Goal: Transaction & Acquisition: Purchase product/service

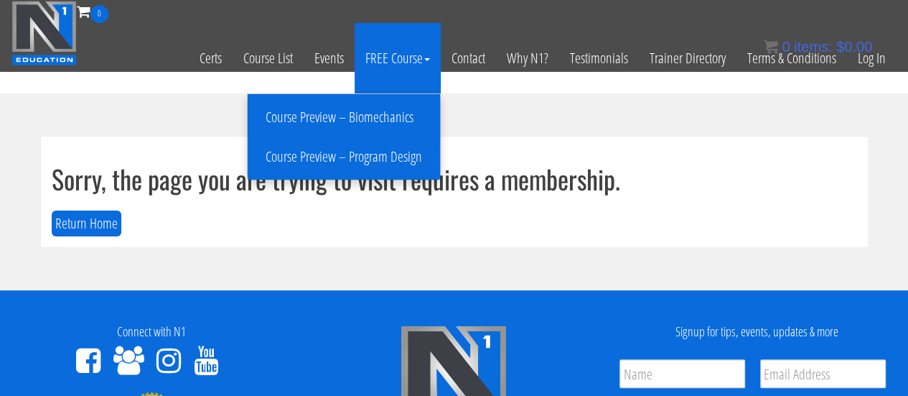
click at [391, 161] on link "Course Preview – Program Design" at bounding box center [343, 156] width 185 height 25
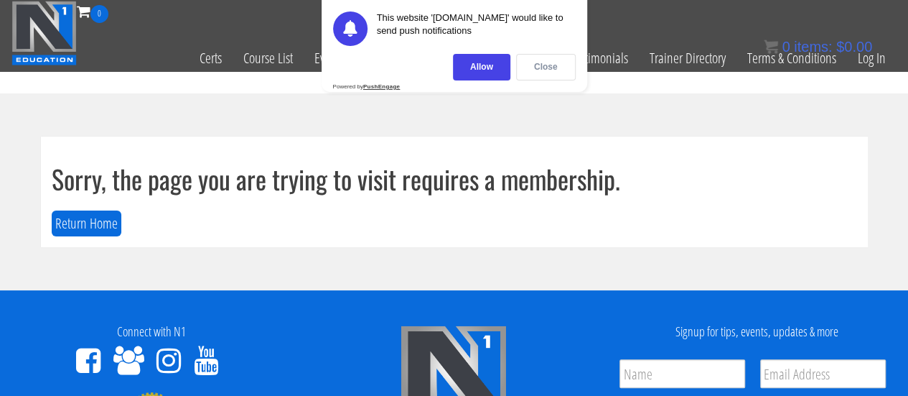
click at [540, 70] on div "Close" at bounding box center [546, 67] width 60 height 27
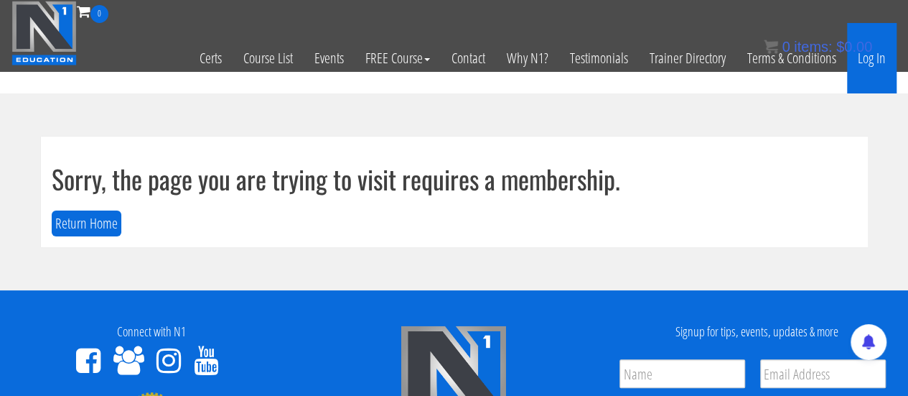
click at [858, 66] on link "Log In" at bounding box center [872, 58] width 50 height 70
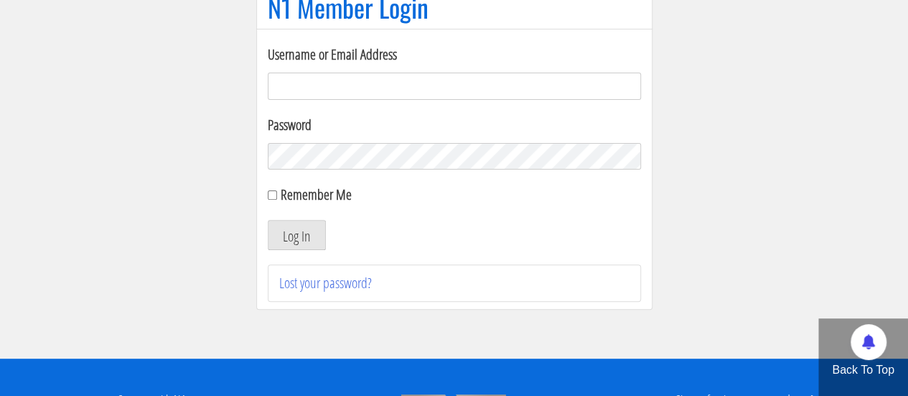
scroll to position [144, 0]
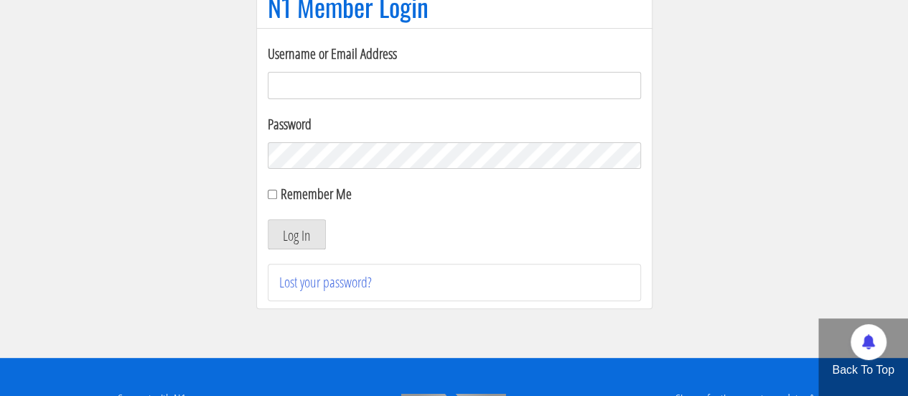
type input "[EMAIL_ADDRESS][DOMAIN_NAME]"
drag, startPoint x: 297, startPoint y: 190, endPoint x: 297, endPoint y: 228, distance: 37.3
click at [297, 191] on label "Remember Me" at bounding box center [316, 193] width 71 height 19
click at [277, 191] on input "Remember Me" at bounding box center [272, 194] width 9 height 9
checkbox input "true"
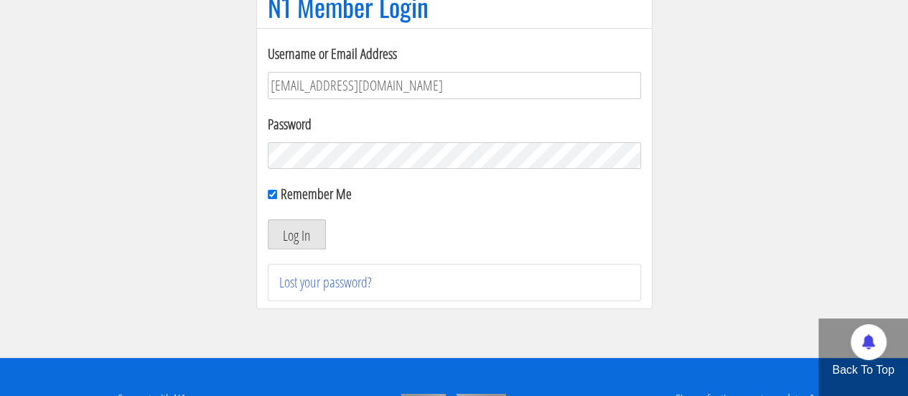
click at [297, 228] on button "Log In" at bounding box center [297, 234] width 58 height 30
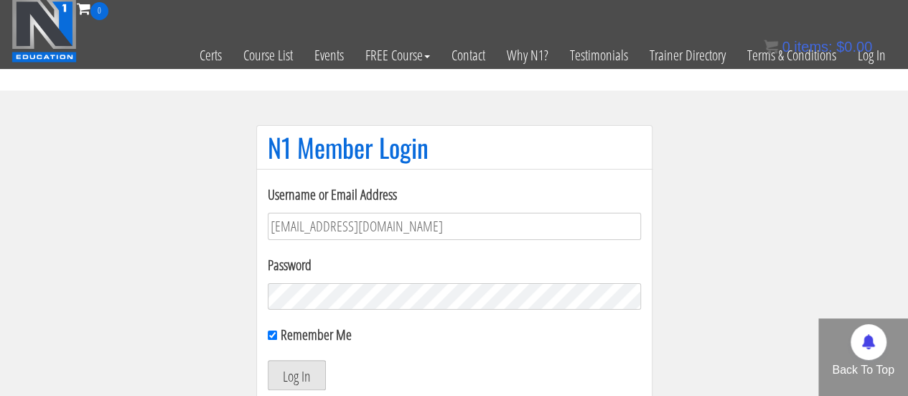
scroll to position [0, 0]
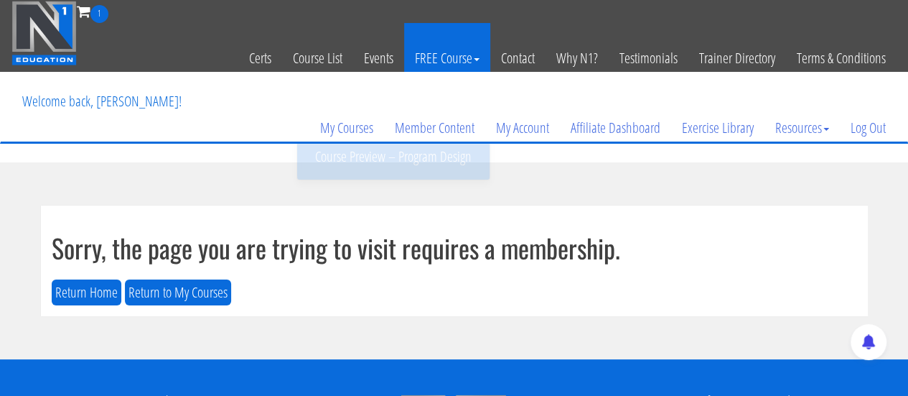
click at [444, 62] on link "FREE Course" at bounding box center [447, 58] width 86 height 70
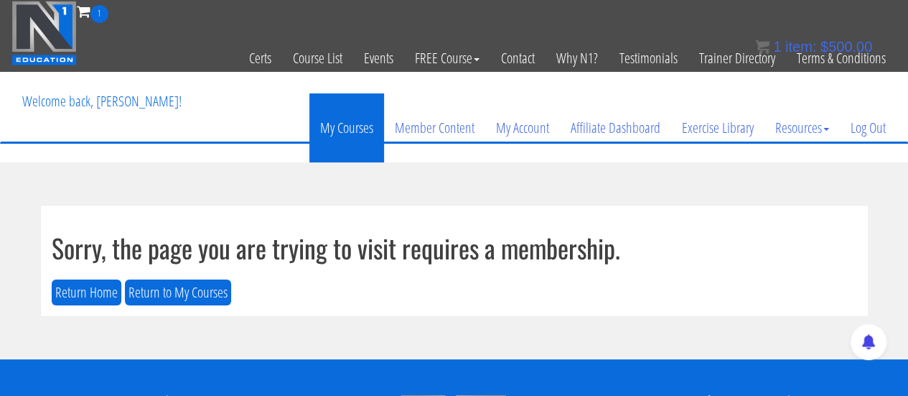
click at [350, 130] on link "My Courses" at bounding box center [346, 127] width 75 height 69
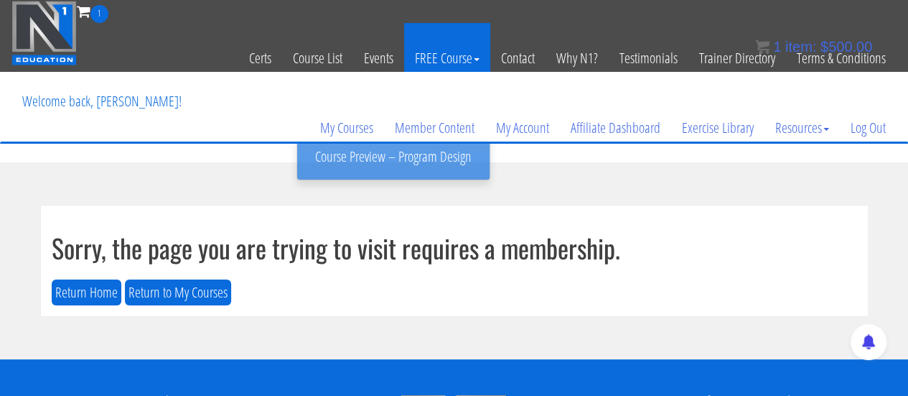
click at [467, 60] on link "FREE Course" at bounding box center [447, 58] width 86 height 70
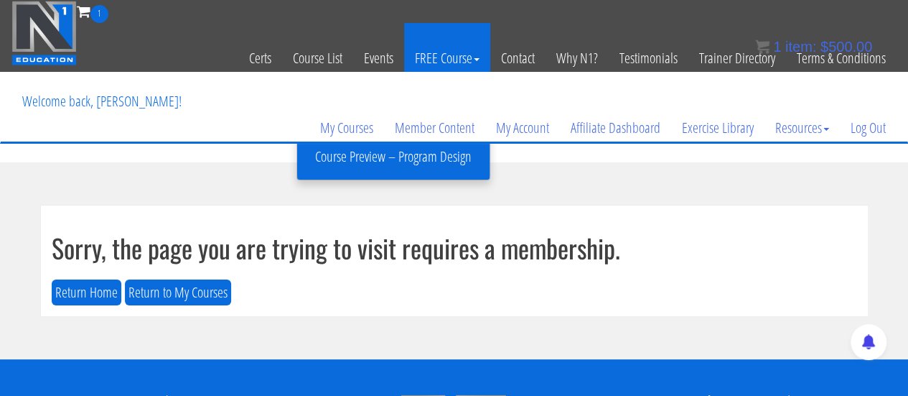
click at [453, 56] on link "FREE Course" at bounding box center [447, 58] width 86 height 70
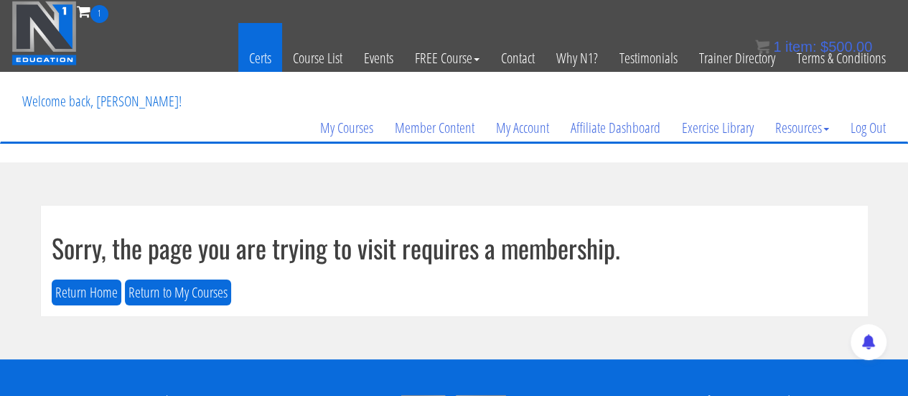
click at [256, 55] on link "Certs" at bounding box center [260, 58] width 44 height 70
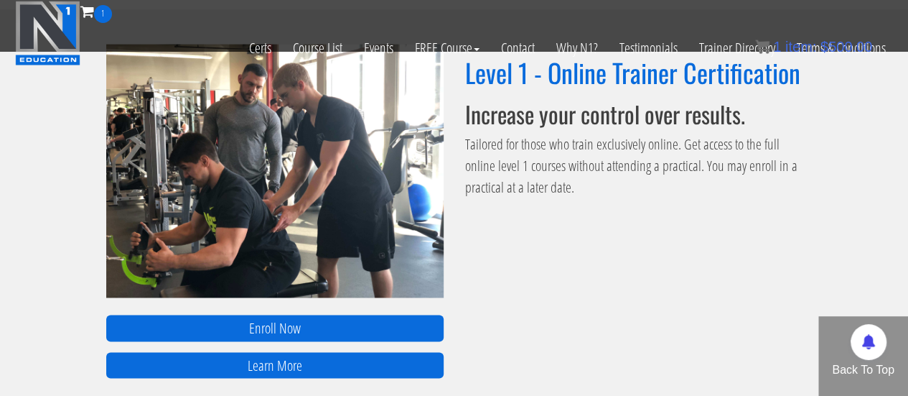
scroll to position [1077, 0]
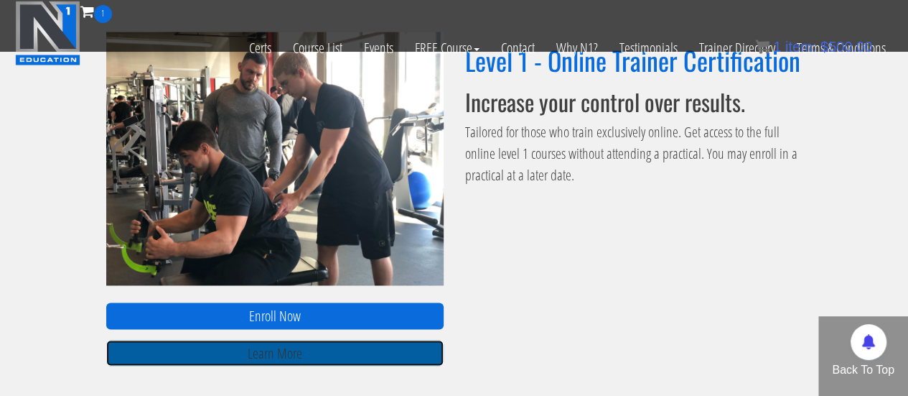
click at [363, 360] on link "Learn More" at bounding box center [274, 353] width 337 height 27
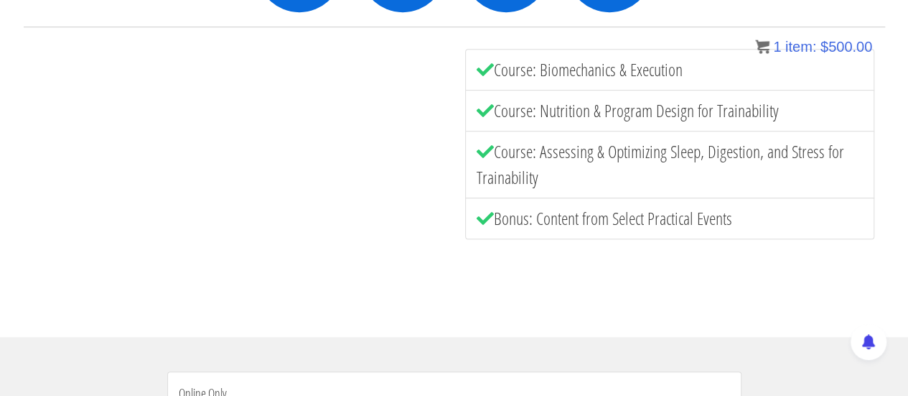
scroll to position [37, 0]
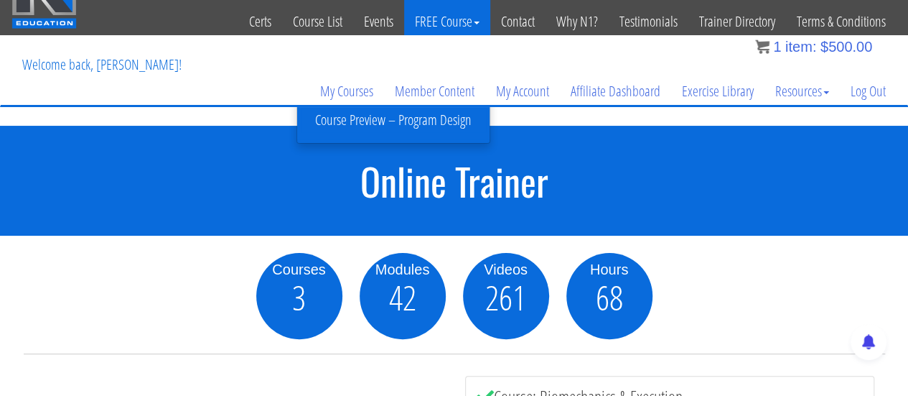
click at [434, 22] on link "FREE Course" at bounding box center [447, 21] width 86 height 70
click at [467, 19] on link "FREE Course" at bounding box center [447, 21] width 86 height 70
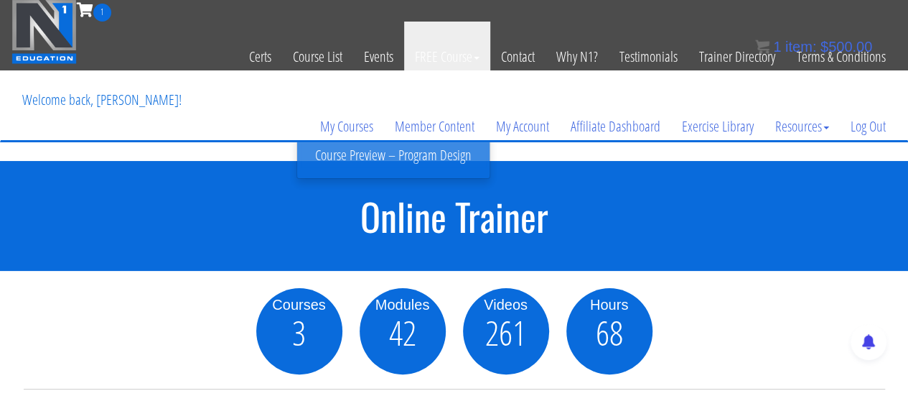
scroll to position [0, 0]
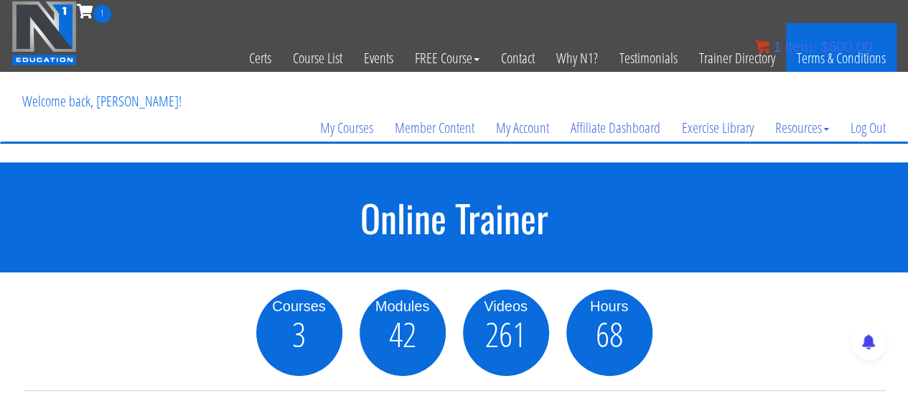
click at [838, 32] on link "Terms & Conditions" at bounding box center [841, 58] width 111 height 70
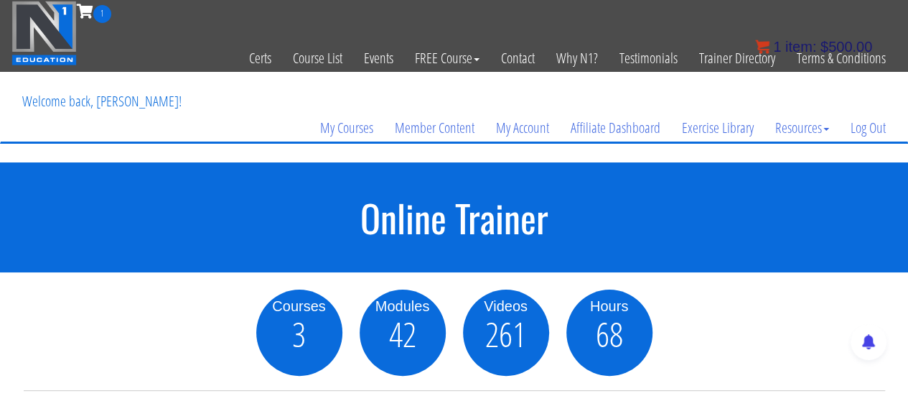
click at [816, 45] on span "item:" at bounding box center [800, 47] width 31 height 16
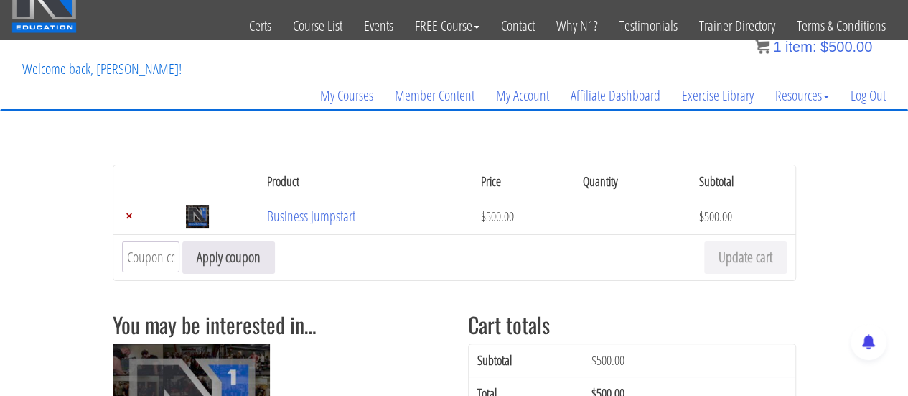
scroll to position [20, 0]
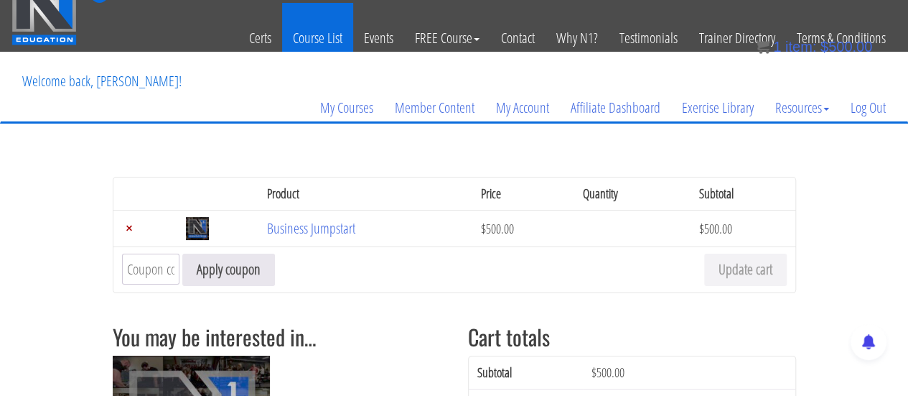
click at [322, 43] on link "Course List" at bounding box center [317, 38] width 71 height 70
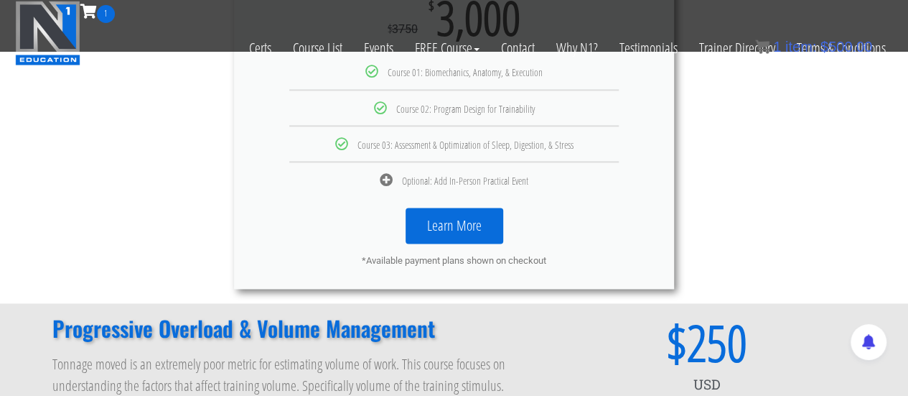
scroll to position [1241, 0]
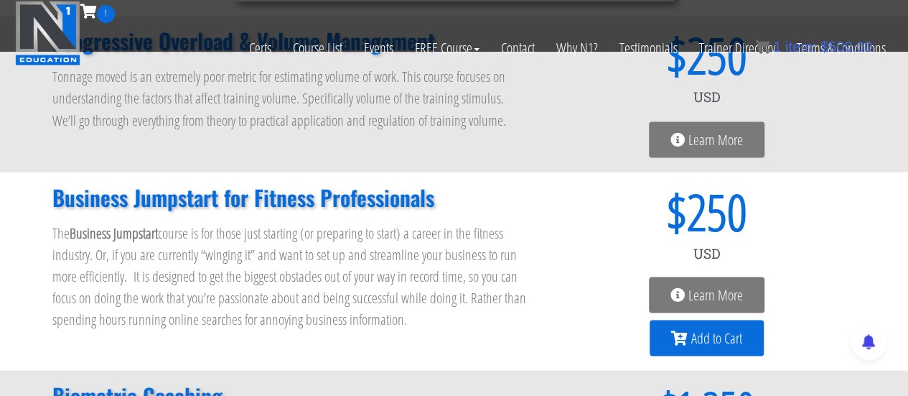
click at [699, 348] on link "Add to Cart" at bounding box center [707, 337] width 114 height 36
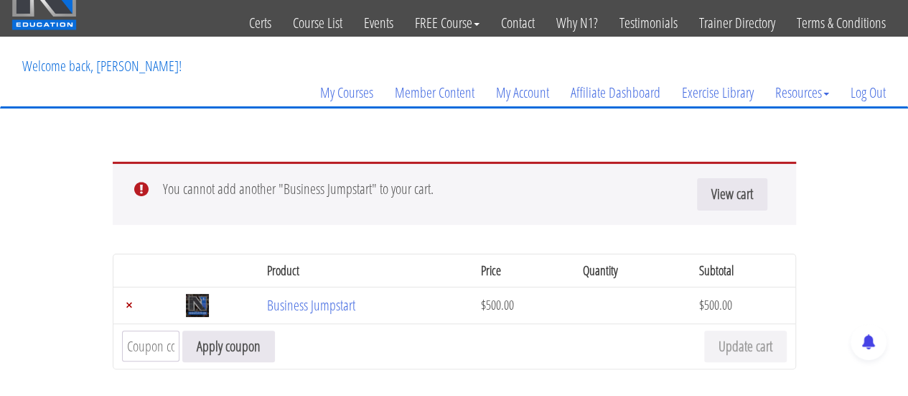
scroll to position [144, 0]
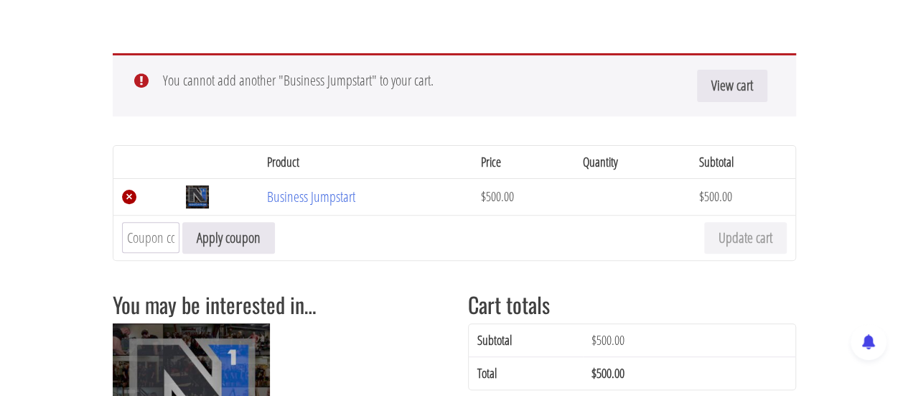
click at [127, 195] on link "×" at bounding box center [129, 197] width 14 height 14
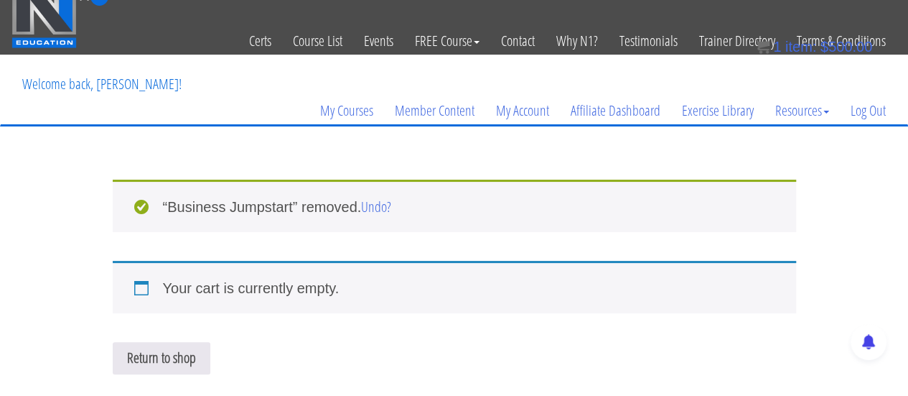
scroll to position [0, 0]
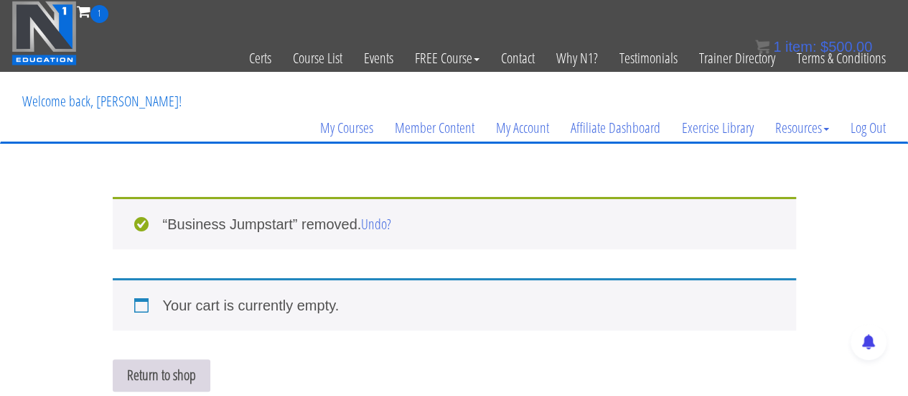
click at [149, 365] on link "Return to shop" at bounding box center [162, 375] width 98 height 32
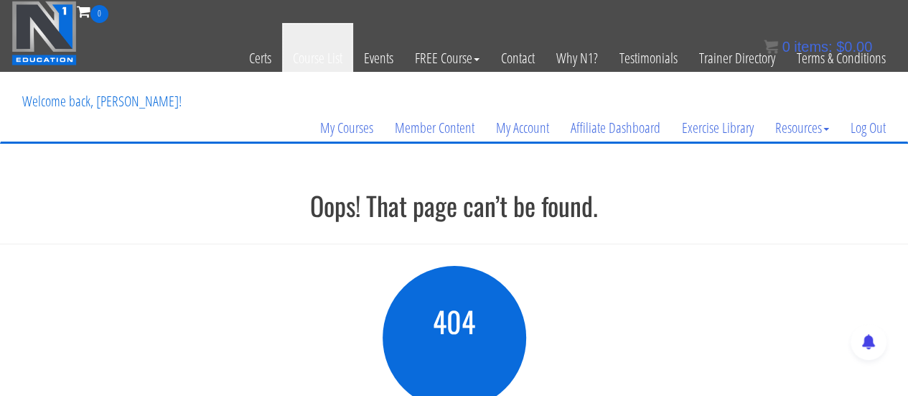
drag, startPoint x: 319, startPoint y: 63, endPoint x: 599, endPoint y: 199, distance: 311.8
click at [319, 63] on link "Course List" at bounding box center [317, 58] width 71 height 70
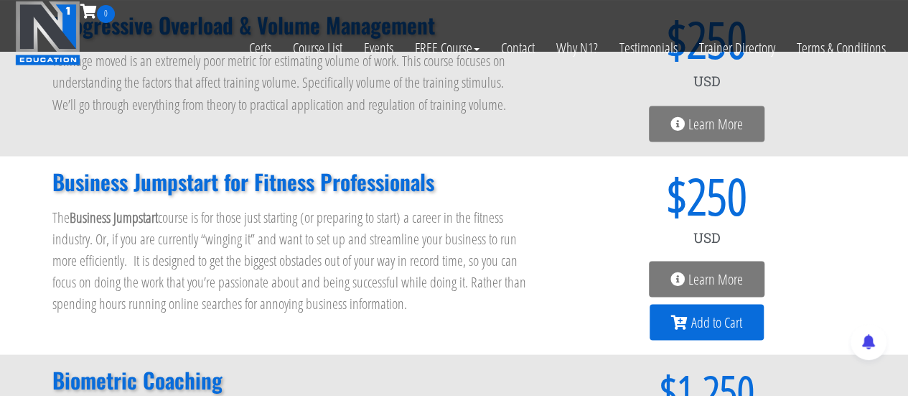
scroll to position [1292, 0]
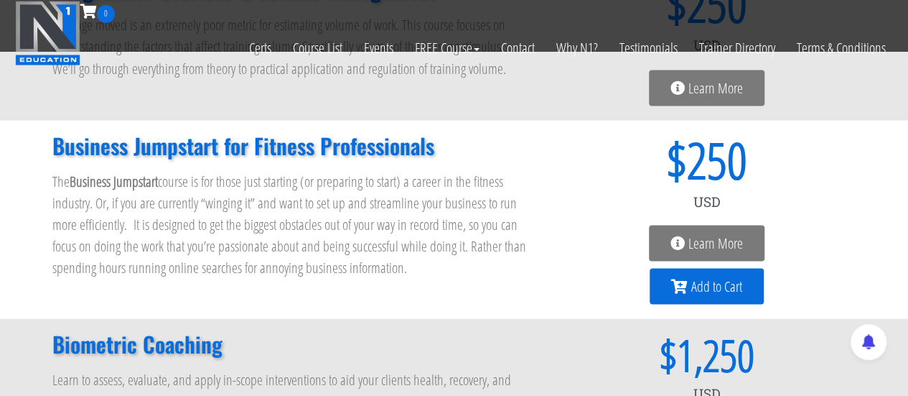
click at [707, 292] on span "Add to Cart" at bounding box center [716, 286] width 51 height 14
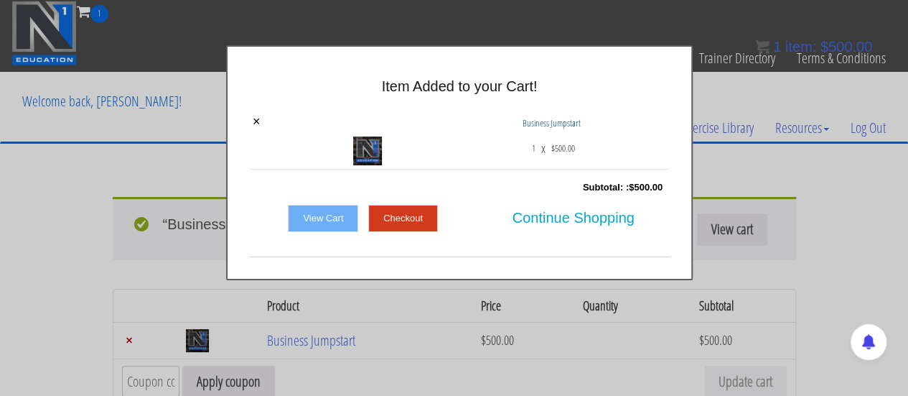
click at [304, 221] on link "View Cart" at bounding box center [323, 218] width 70 height 27
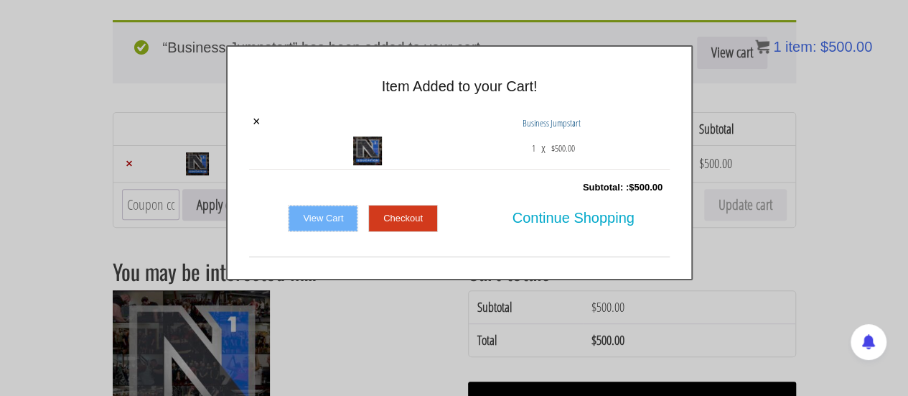
scroll to position [307, 0]
